Goal: Task Accomplishment & Management: Complete application form

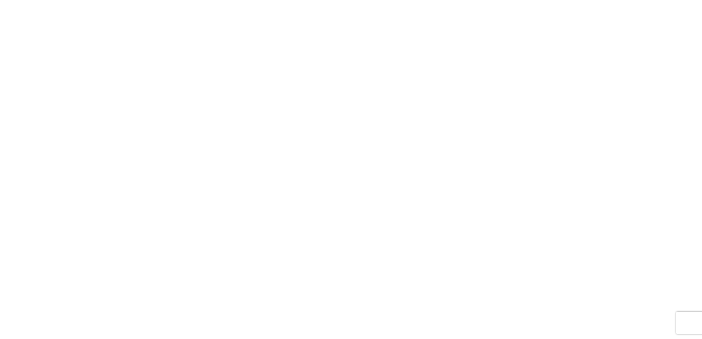
select select "FULL"
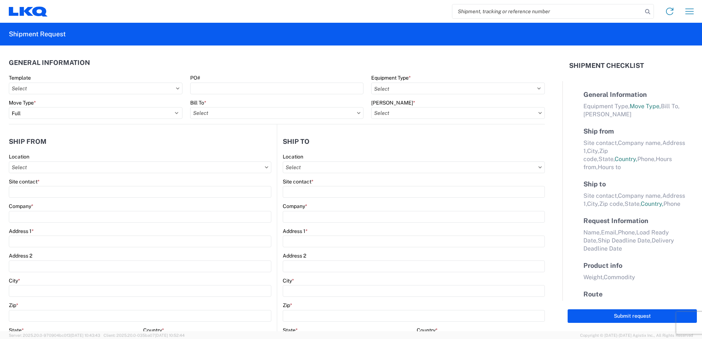
select select "LBS"
select select "IN"
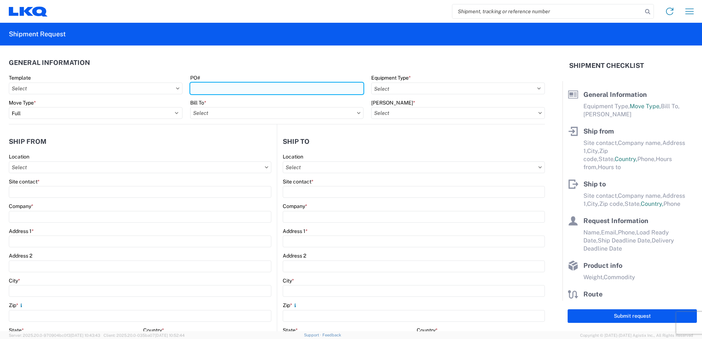
drag, startPoint x: 211, startPoint y: 85, endPoint x: 197, endPoint y: 85, distance: 13.2
click at [211, 85] on input "PO#" at bounding box center [277, 89] width 174 height 12
click at [209, 87] on input "[US_EMPLOYER_IDENTIFICATION_NUMBER]" at bounding box center [277, 89] width 174 height 12
type input "24-199661"
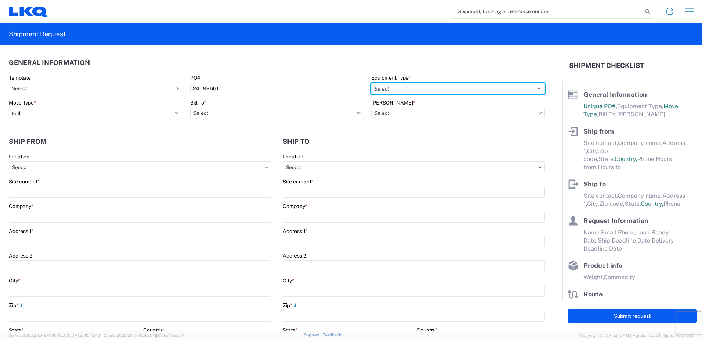
click at [534, 87] on select "Select 53’ Dry Van Flatbed Dropdeck (van) Lowboy (flatbed) Rail" at bounding box center [458, 89] width 174 height 12
select select "STDV"
click at [371, 83] on select "Select 53’ Dry Van Flatbed Dropdeck (van) Lowboy (flatbed) Rail" at bounding box center [458, 89] width 174 height 12
click at [35, 169] on input "text" at bounding box center [140, 167] width 262 height 12
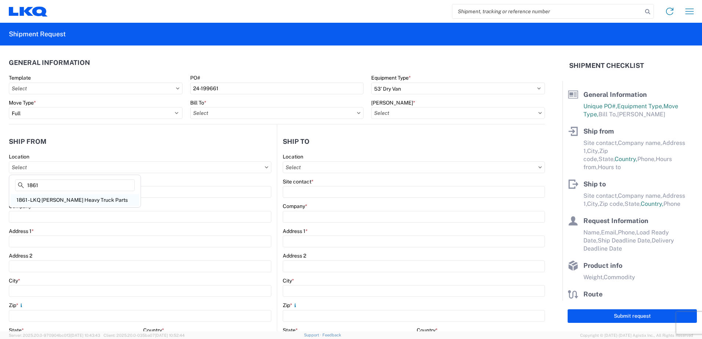
type input "1861"
click at [62, 202] on div "1861 - LKQ [PERSON_NAME] Heavy Truck Parts" at bounding box center [75, 200] width 128 height 12
type input "1861 - LKQ [PERSON_NAME] Heavy Truck Parts"
type input "LKQ Corporation"
type input "[STREET_ADDRESS]"
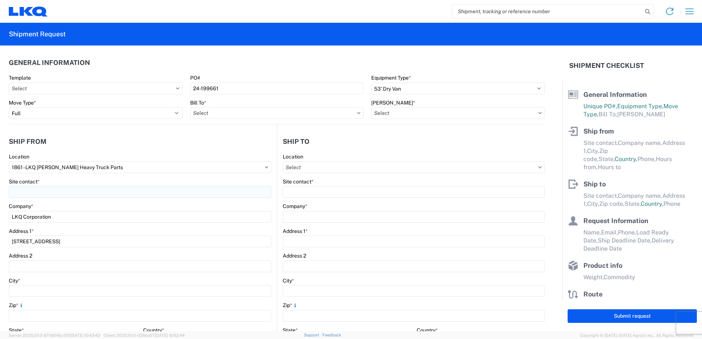
type input "[GEOGRAPHIC_DATA]"
type input "30601"
select select "GA"
select select "US"
type input "[PHONE_NUMBER] EXT.227"
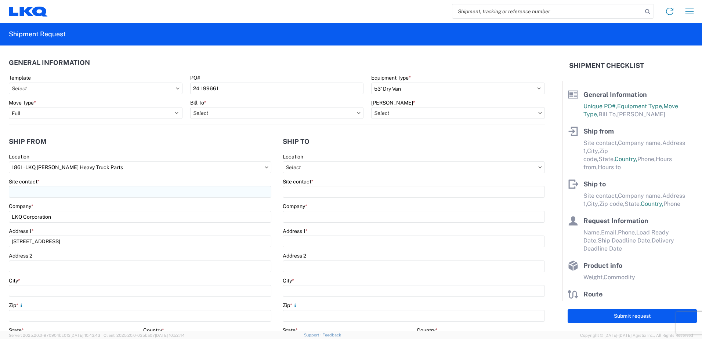
type input "07:00"
type input "17:00"
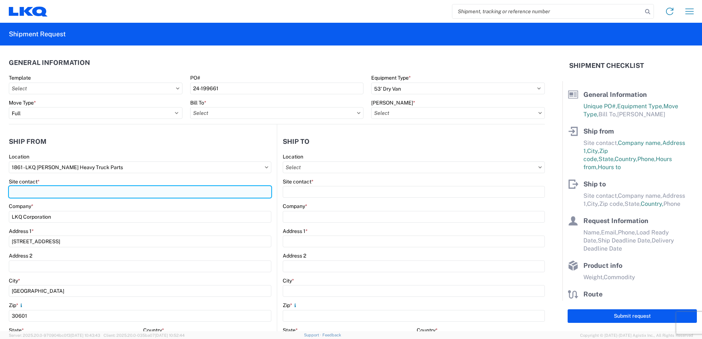
click at [68, 193] on input "Site contact *" at bounding box center [140, 192] width 262 height 12
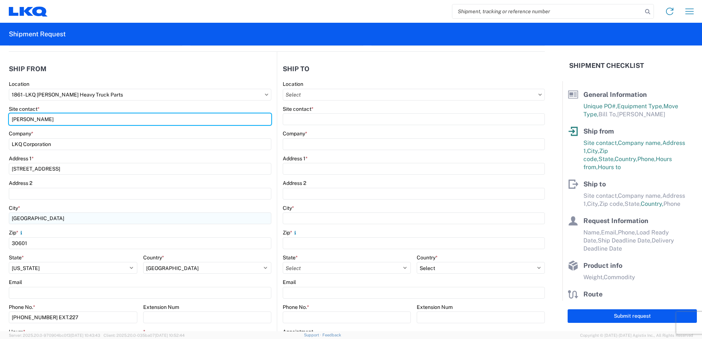
scroll to position [73, 0]
type input "[PERSON_NAME]"
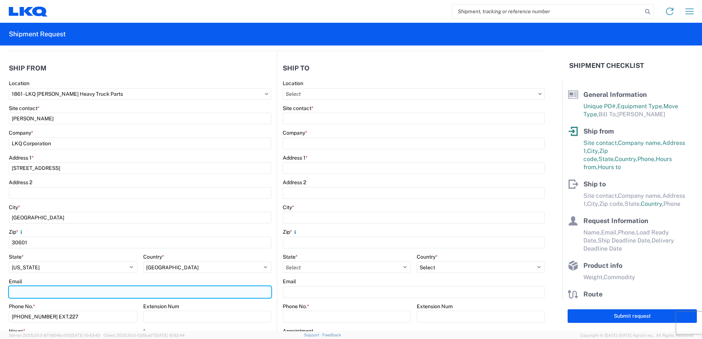
click at [14, 293] on input "Email" at bounding box center [140, 292] width 262 height 12
type input "[EMAIL_ADDRESS][DOMAIN_NAME]"
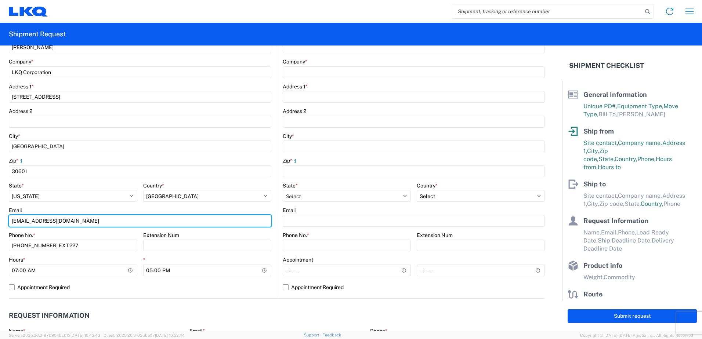
scroll to position [147, 0]
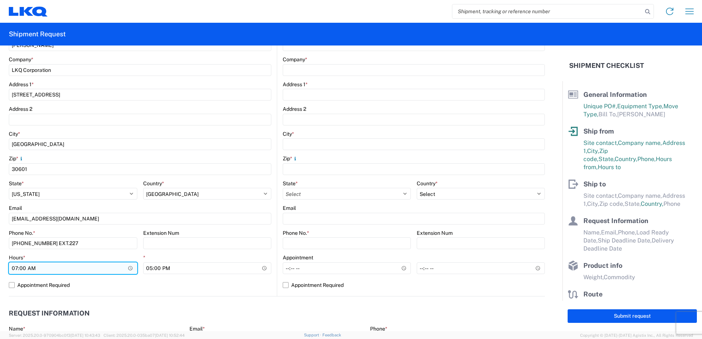
click at [15, 268] on input "07:00" at bounding box center [73, 268] width 128 height 12
type input "08:00"
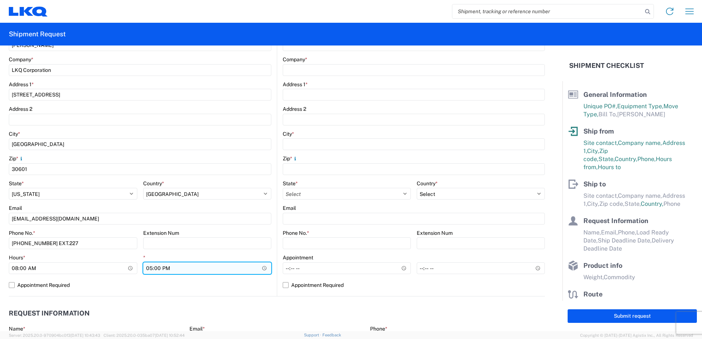
click at [149, 268] on input "17:00" at bounding box center [207, 268] width 128 height 12
type input "15:00"
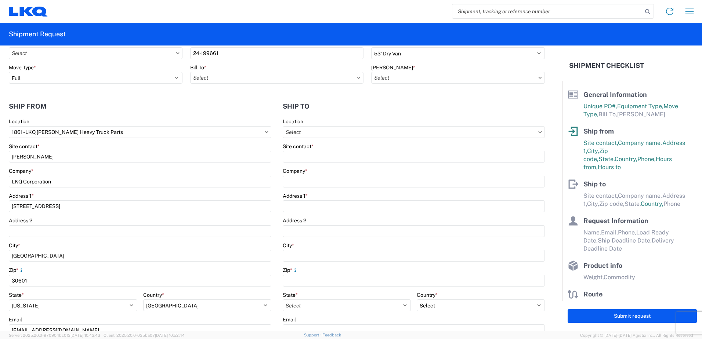
scroll to position [0, 0]
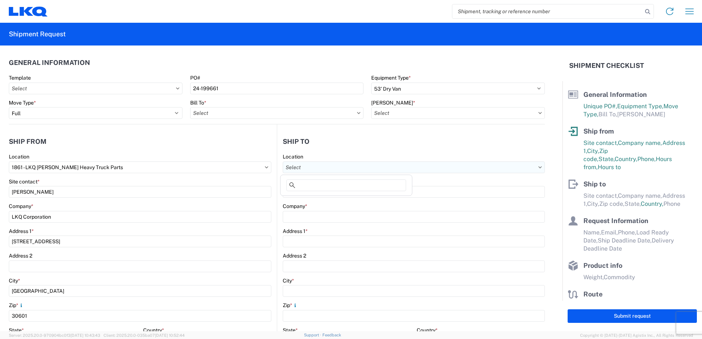
click at [309, 166] on input "text" at bounding box center [414, 167] width 262 height 12
type input "1810"
click at [326, 202] on div "1810 - LKQ Heavy Duty Truck Core" at bounding box center [346, 200] width 128 height 12
type input "1810 - LKQ Heavy Duty Truck Core"
type input "LKQ Corporation"
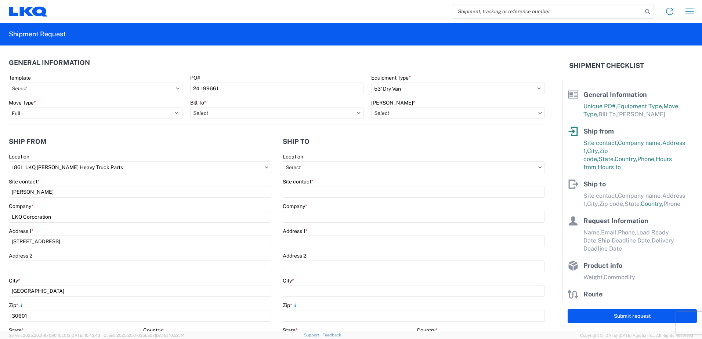
type input "[STREET_ADDRESS]"
type input "Lansing"
type input "60438"
select select "US"
click at [357, 114] on icon at bounding box center [359, 113] width 4 height 2
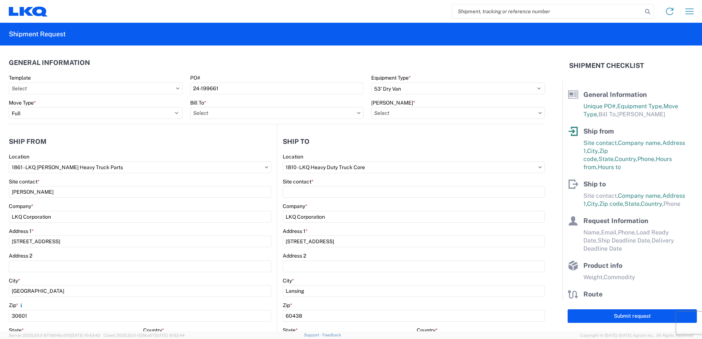
click at [357, 113] on icon at bounding box center [358, 113] width 3 height 2
click at [357, 114] on icon at bounding box center [359, 113] width 4 height 2
click at [244, 113] on input "text" at bounding box center [277, 113] width 174 height 12
type input "1810"
click at [232, 148] on div "1810 - LKQ Heavy Duty Truck Core" at bounding box center [254, 146] width 128 height 12
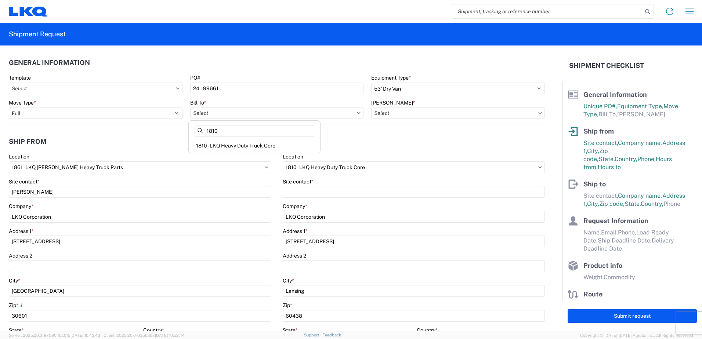
type input "1810 - LKQ Heavy Duty Truck Core"
click at [393, 114] on input "text" at bounding box center [458, 113] width 174 height 12
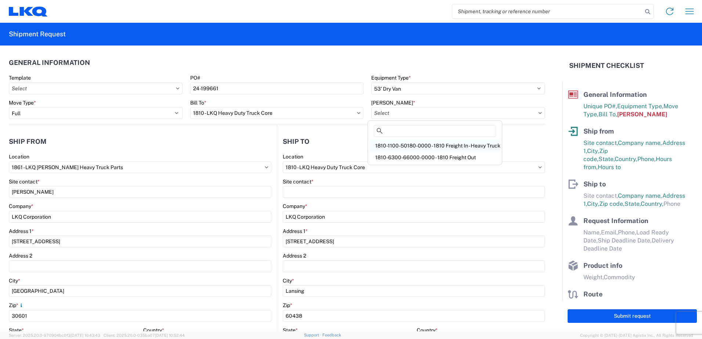
click at [427, 146] on div "1810-1100-50180-0000 - 1810 Freight In - Heavy Truck" at bounding box center [434, 146] width 131 height 12
type input "1810-1100-50180-0000 - 1810 Freight In - Heavy Truck"
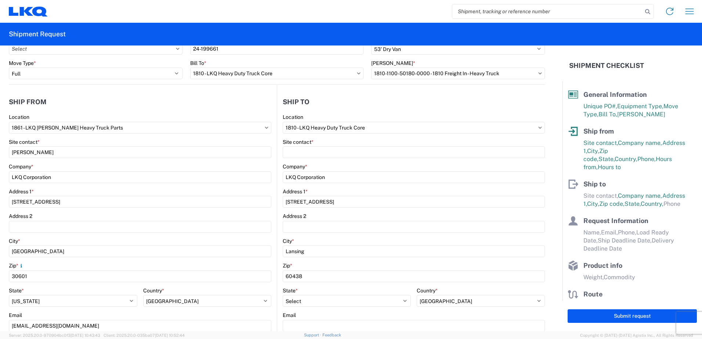
scroll to position [110, 0]
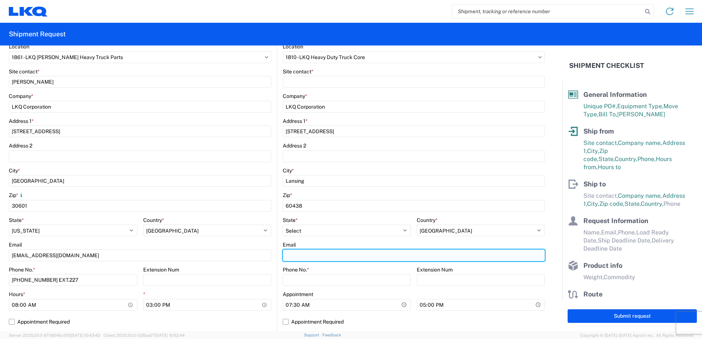
click at [292, 256] on input "Email" at bounding box center [414, 256] width 262 height 12
type input "[EMAIL_ADDRESS][DOMAIN_NAME]"
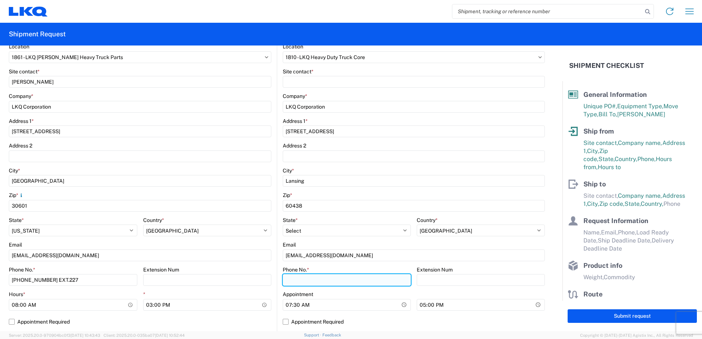
click at [292, 283] on input "Phone No. *" at bounding box center [347, 280] width 128 height 12
type input "7084416512"
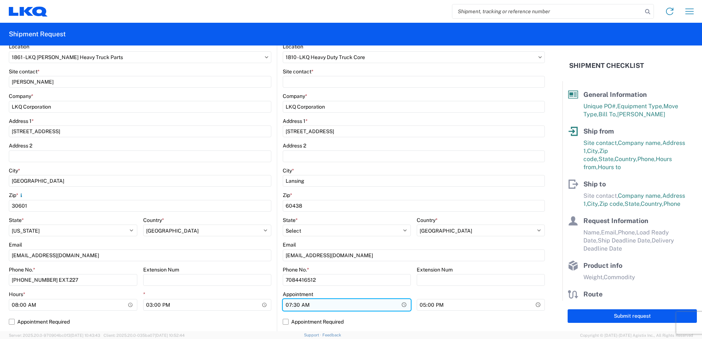
click at [286, 305] on input "07:30" at bounding box center [347, 305] width 128 height 12
type input "08:00"
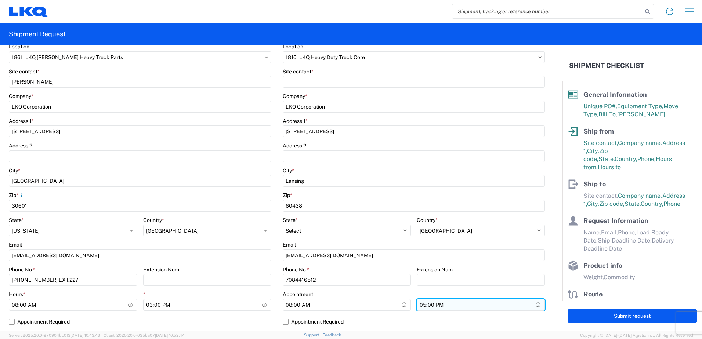
click at [418, 306] on input "17:00" at bounding box center [481, 305] width 128 height 12
type input "15:00"
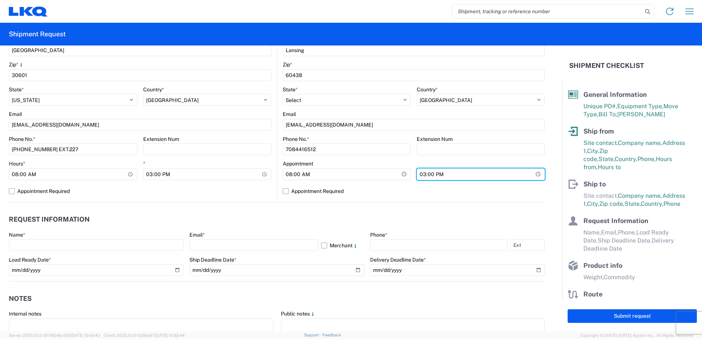
scroll to position [257, 0]
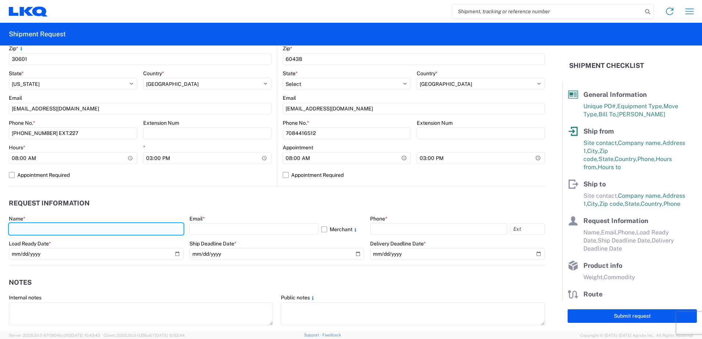
click at [26, 229] on input "text" at bounding box center [96, 229] width 175 height 12
type input "[PERSON_NAME]"
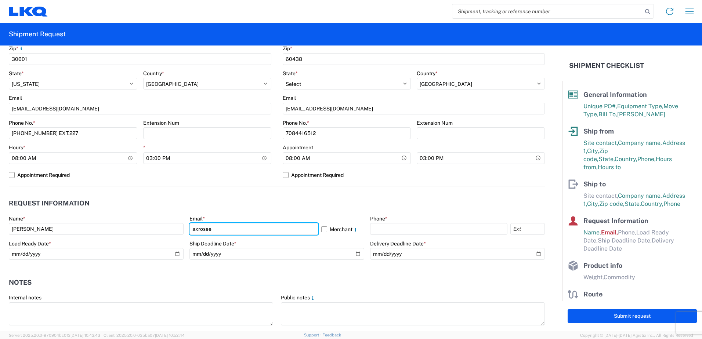
type input "[EMAIL_ADDRESS][DOMAIN_NAME]"
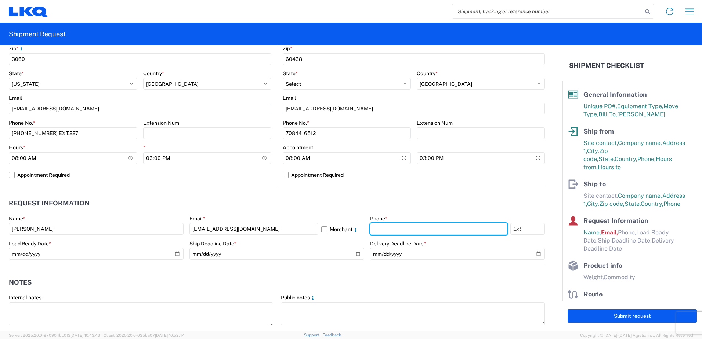
type input "4176303148"
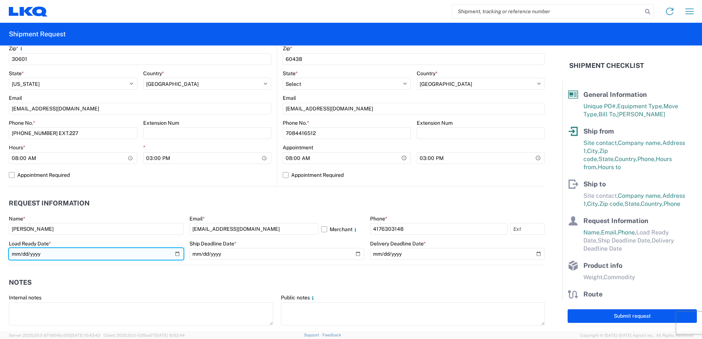
click at [177, 254] on input "date" at bounding box center [96, 254] width 175 height 12
type input "[DATE]"
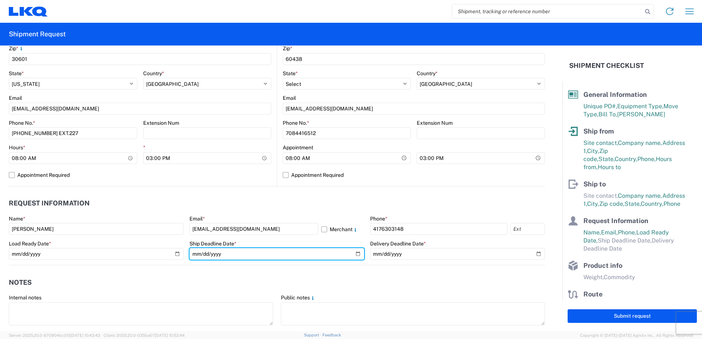
drag, startPoint x: 355, startPoint y: 254, endPoint x: 346, endPoint y: 246, distance: 11.5
click at [354, 253] on input "date" at bounding box center [276, 254] width 175 height 12
type input "[DATE]"
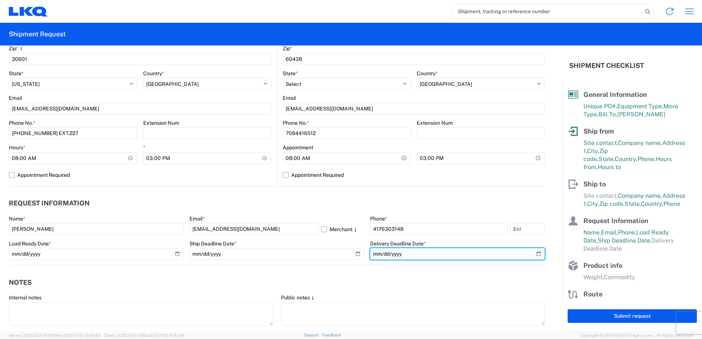
drag, startPoint x: 533, startPoint y: 255, endPoint x: 509, endPoint y: 234, distance: 32.0
click at [533, 255] on input "date" at bounding box center [457, 254] width 175 height 12
type input "[DATE]"
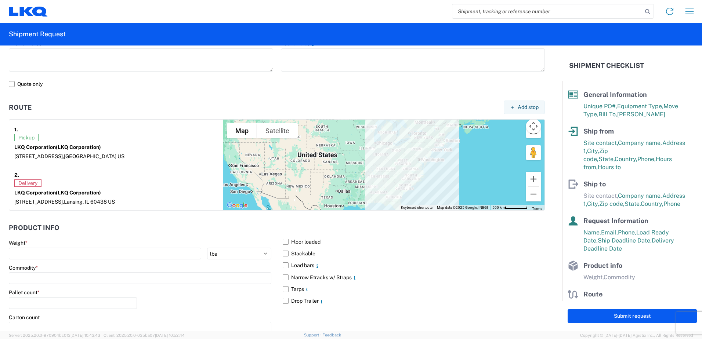
scroll to position [514, 0]
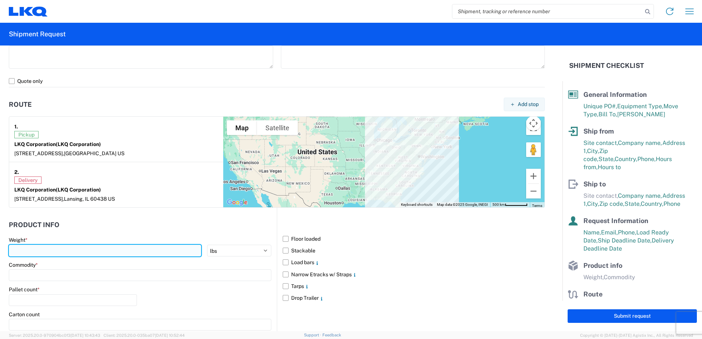
click at [21, 251] on input "number" at bounding box center [105, 251] width 192 height 12
type input "42000"
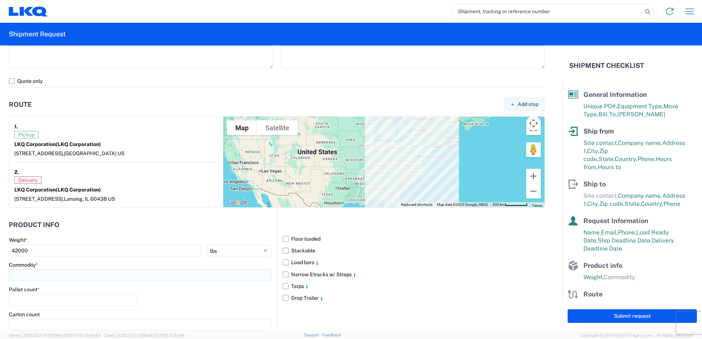
click at [35, 276] on input at bounding box center [140, 275] width 262 height 12
type input "en"
click at [51, 308] on div "Engines, Transmissions" at bounding box center [75, 308] width 128 height 12
type input "Engines, Transmissions"
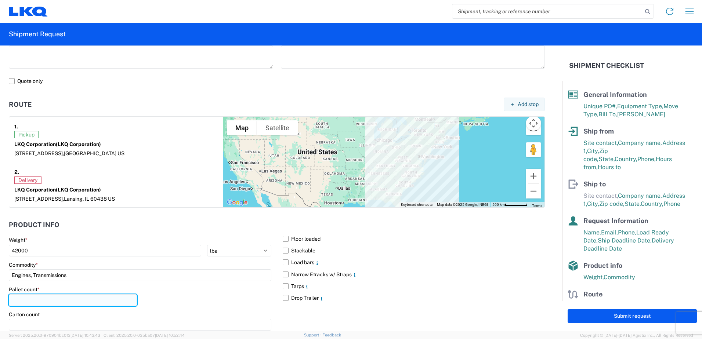
click at [25, 298] on input "number" at bounding box center [73, 300] width 128 height 12
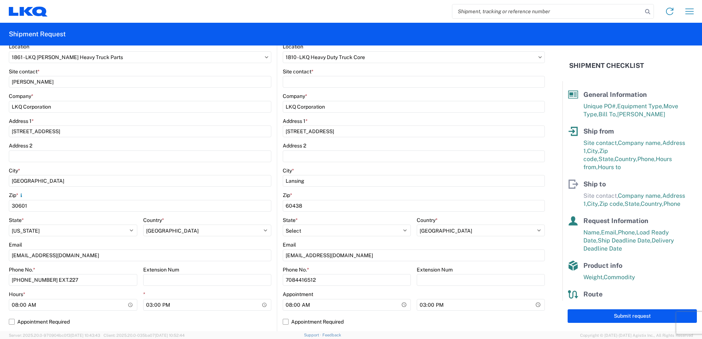
scroll to position [37, 0]
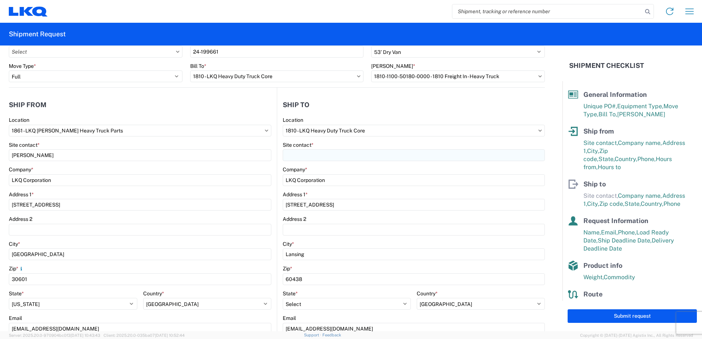
type input "20"
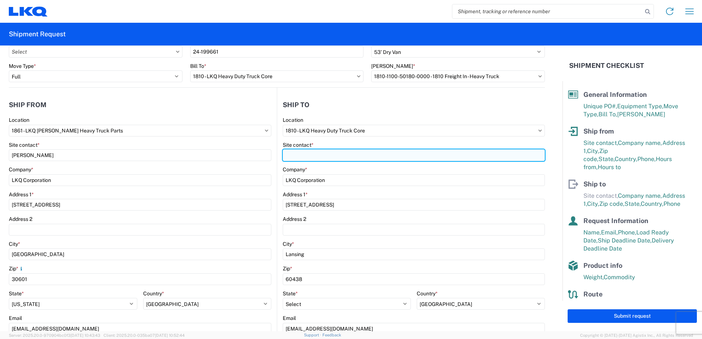
click at [285, 156] on input "Site contact *" at bounding box center [414, 155] width 262 height 12
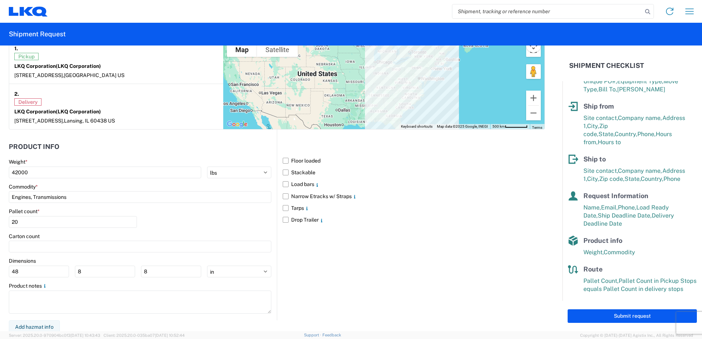
scroll to position [595, 0]
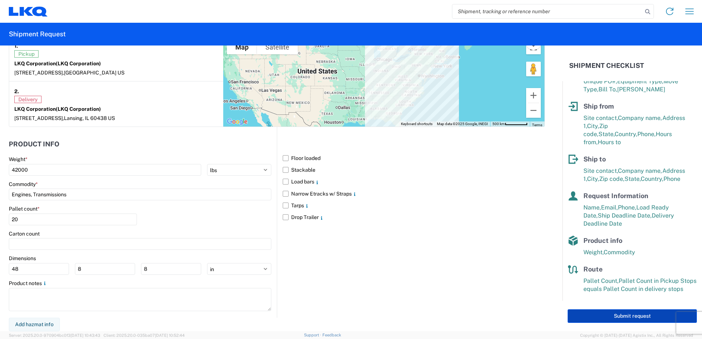
type input "[PERSON_NAME]"
click at [610, 317] on button "Submit request" at bounding box center [631, 316] width 129 height 14
select select "GA"
select select "US"
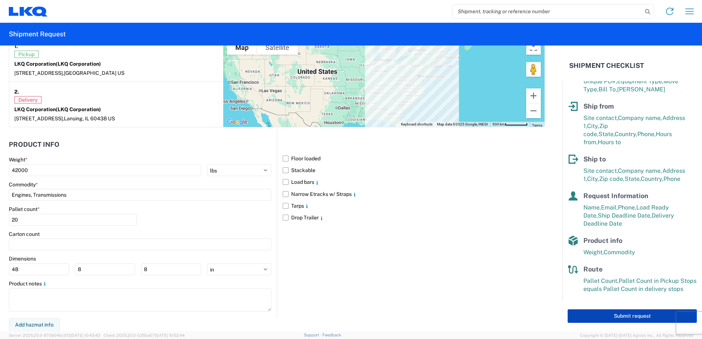
select select "US"
